Goal: Task Accomplishment & Management: Use online tool/utility

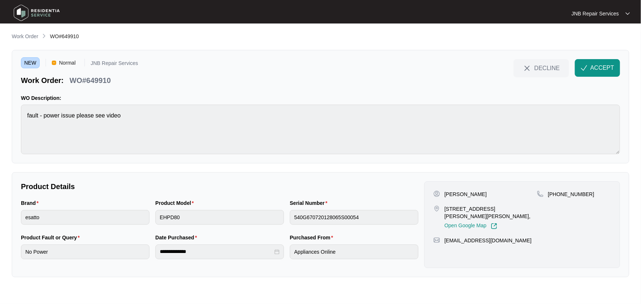
click at [213, 95] on p "WO Description:" at bounding box center [320, 97] width 599 height 7
click at [228, 196] on div "**********" at bounding box center [219, 224] width 403 height 87
click at [594, 70] on span "ACCEPT" at bounding box center [602, 68] width 24 height 9
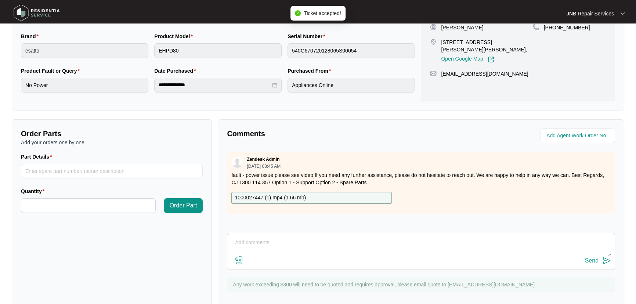
scroll to position [182, 0]
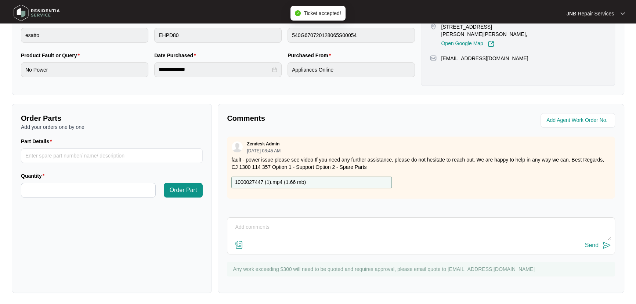
click at [268, 180] on p "1000027447 (1).mp4 ( 1.66 mb )" at bounding box center [270, 182] width 71 height 8
click at [116, 162] on div "Part Details" at bounding box center [112, 154] width 188 height 35
click at [121, 156] on input "Part Details" at bounding box center [112, 155] width 182 height 15
paste input "SP14311"
type input "SP14311"
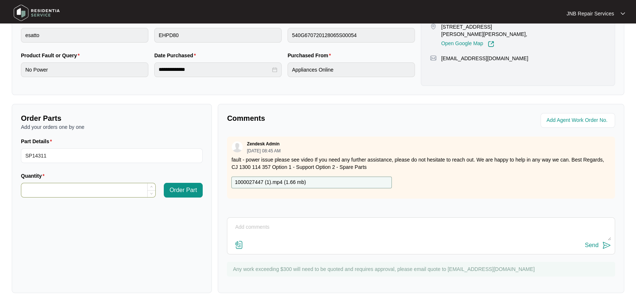
click at [103, 194] on input "Quantity" at bounding box center [88, 190] width 134 height 14
type input "*"
click at [184, 191] on span "Order Part" at bounding box center [184, 190] width 28 height 9
